Goal: Check status: Check status

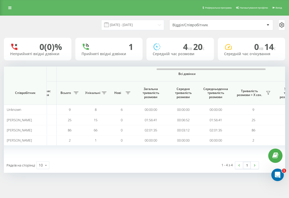
scroll to position [0, 437]
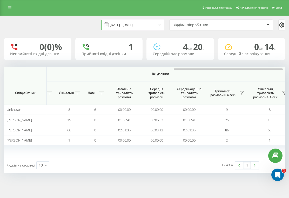
click at [142, 22] on input "[DATE] - [DATE]" at bounding box center [132, 25] width 63 height 10
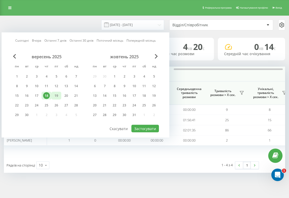
click at [56, 95] on div "19" at bounding box center [56, 95] width 7 height 7
click at [142, 130] on button "Застосувати" at bounding box center [145, 129] width 28 height 8
type input "[DATE] - [DATE]"
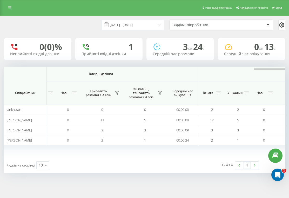
scroll to position [0, 443]
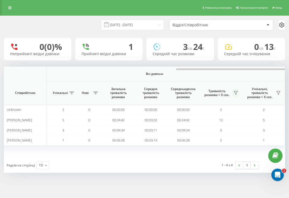
click at [235, 94] on icon at bounding box center [236, 93] width 4 height 4
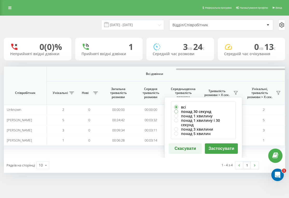
click at [205, 112] on label "понад 30 секунд" at bounding box center [203, 111] width 58 height 4
radio input "true"
click at [222, 143] on button "Застосувати" at bounding box center [221, 148] width 33 height 10
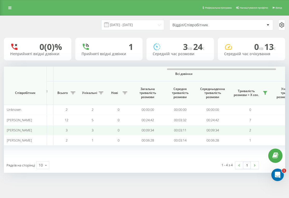
scroll to position [0, 417]
